Goal: Find contact information: Find contact information

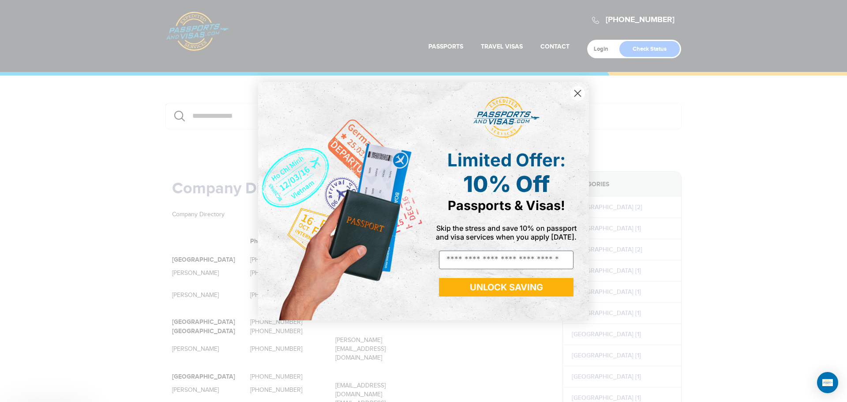
click at [195, 30] on div "Close dialog Limited Offer: 10% Off Passports & Visas! Skip the stress and save…" at bounding box center [423, 201] width 847 height 402
click at [575, 91] on circle "Close dialog" at bounding box center [577, 93] width 15 height 15
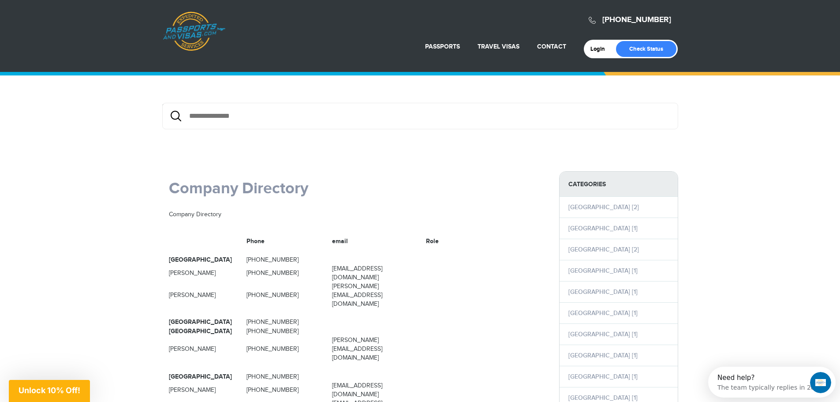
click at [198, 26] on link "Passports & [DOMAIN_NAME]" at bounding box center [194, 31] width 63 height 40
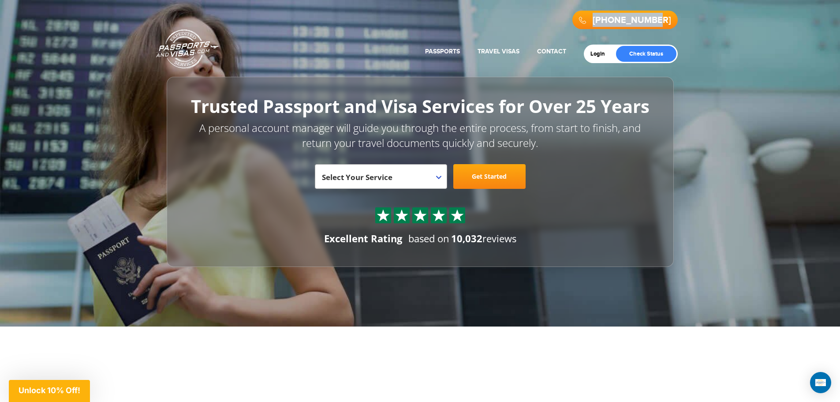
drag, startPoint x: 673, startPoint y: 21, endPoint x: 616, endPoint y: 24, distance: 57.4
click at [616, 24] on span "[PHONE_NUMBER]" at bounding box center [624, 20] width 105 height 19
copy link "[PHONE_NUMBER]"
